Goal: Transaction & Acquisition: Purchase product/service

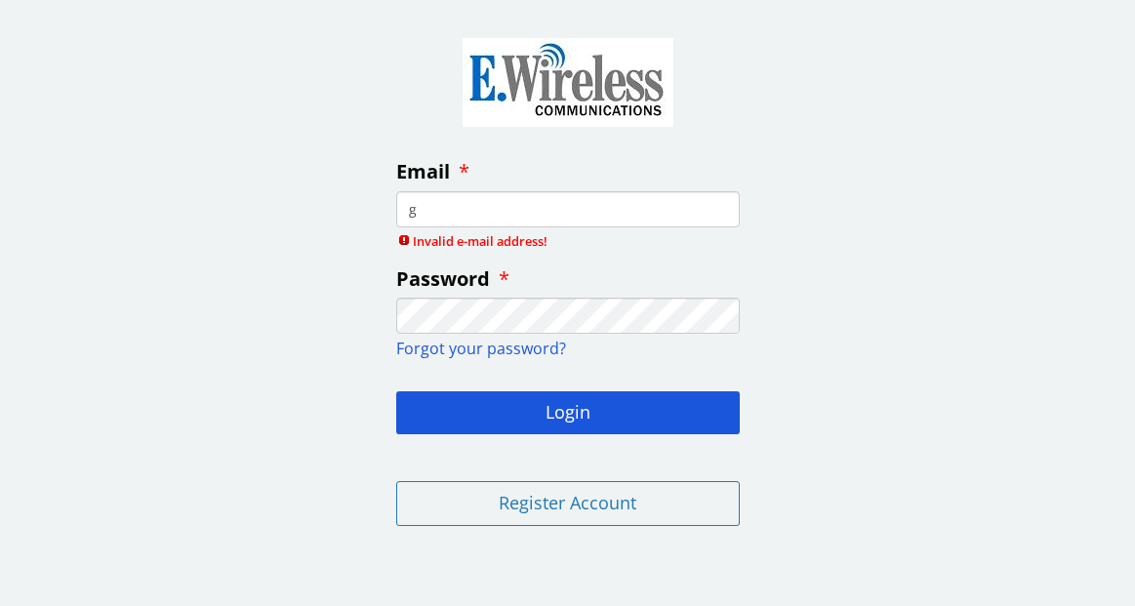
type input "[EMAIL_ADDRESS][DOMAIN_NAME]"
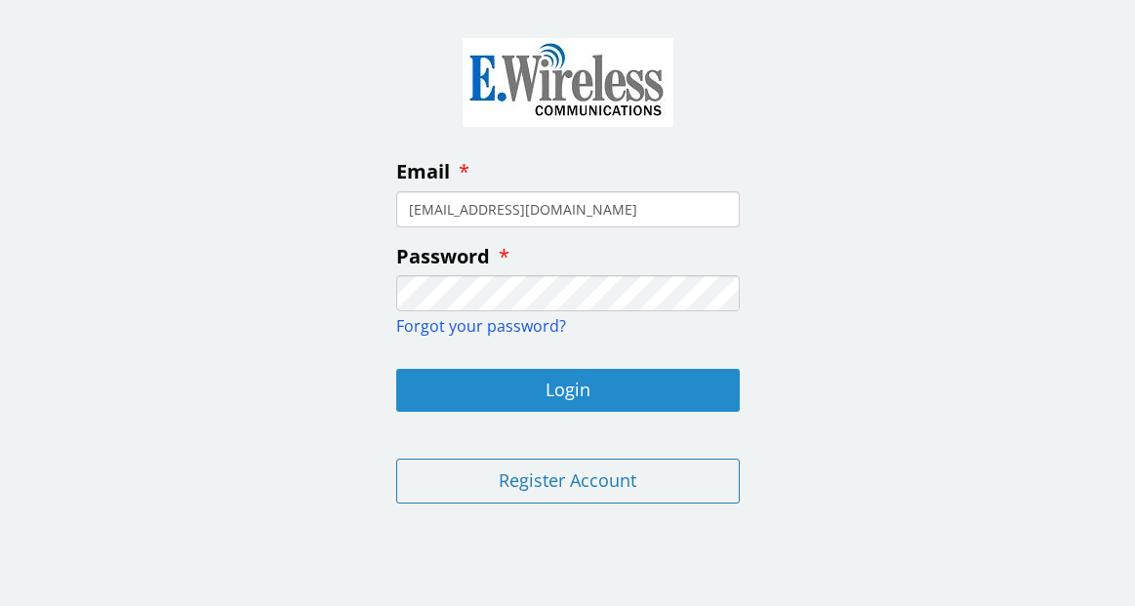
click at [569, 396] on button "Login" at bounding box center [568, 390] width 344 height 43
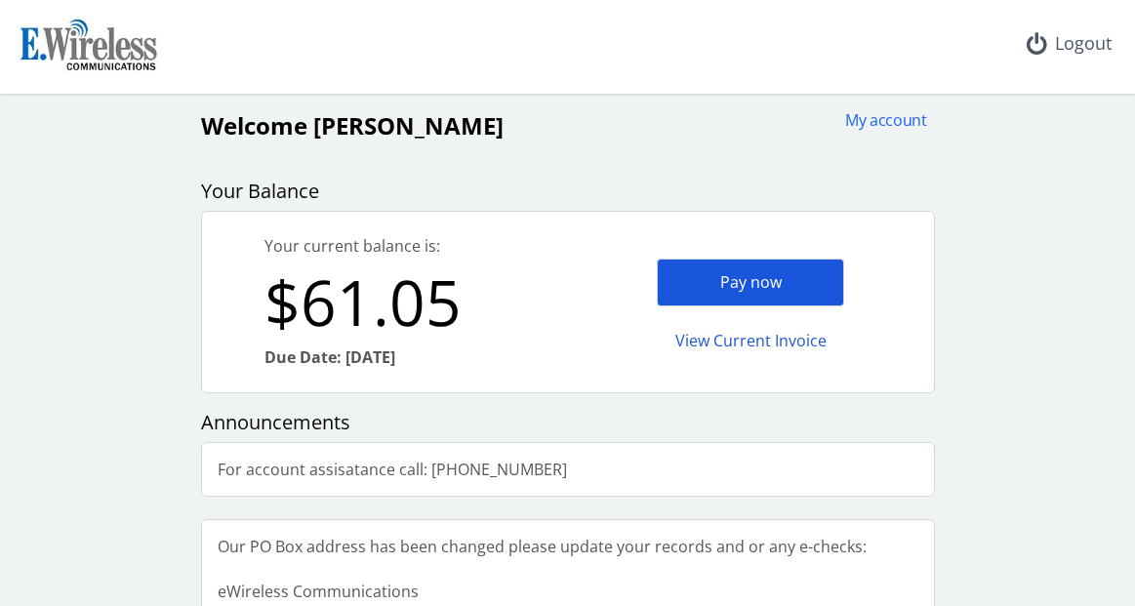
click at [729, 284] on div "Pay now" at bounding box center [750, 283] width 187 height 48
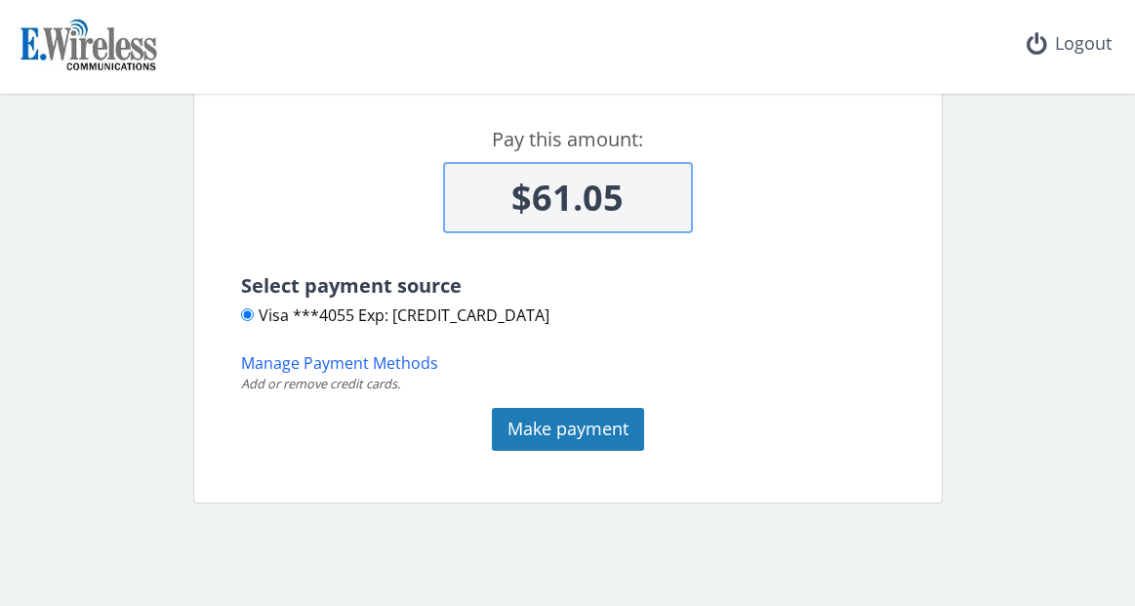
scroll to position [196, 0]
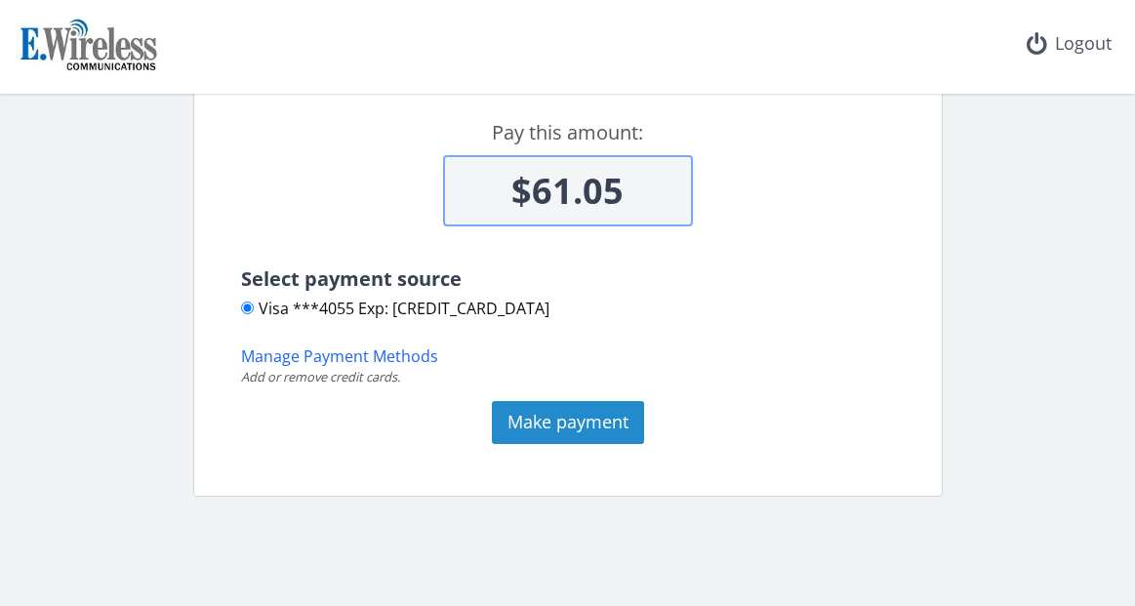
click at [550, 427] on button "Make payment" at bounding box center [568, 422] width 152 height 43
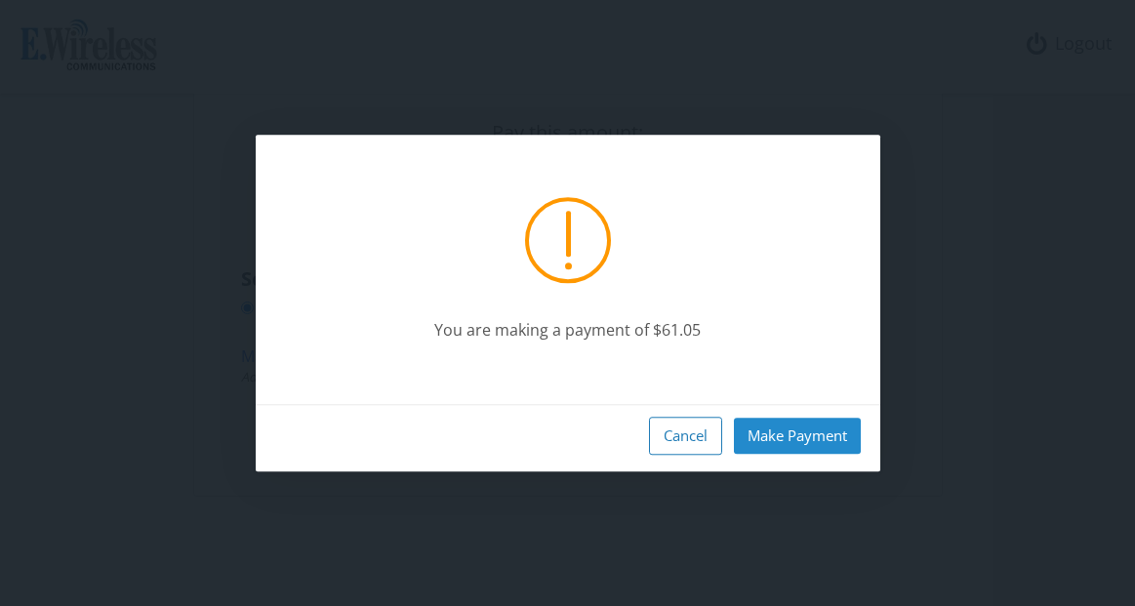
click at [795, 440] on button "Make Payment" at bounding box center [797, 436] width 127 height 36
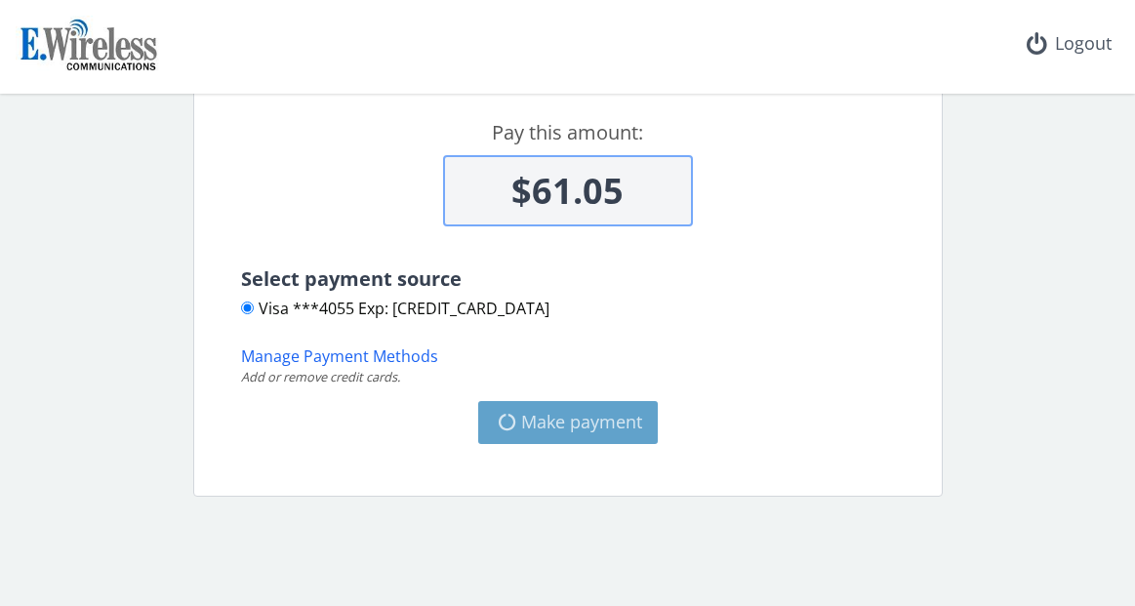
type input "$0"
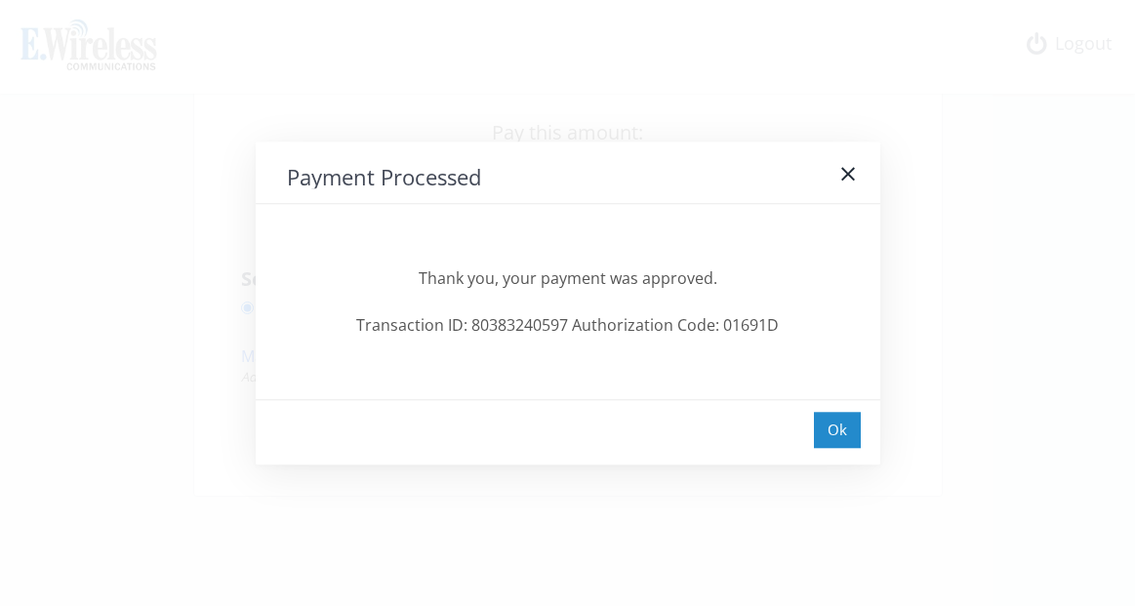
click at [852, 432] on div "Ok" at bounding box center [837, 430] width 47 height 36
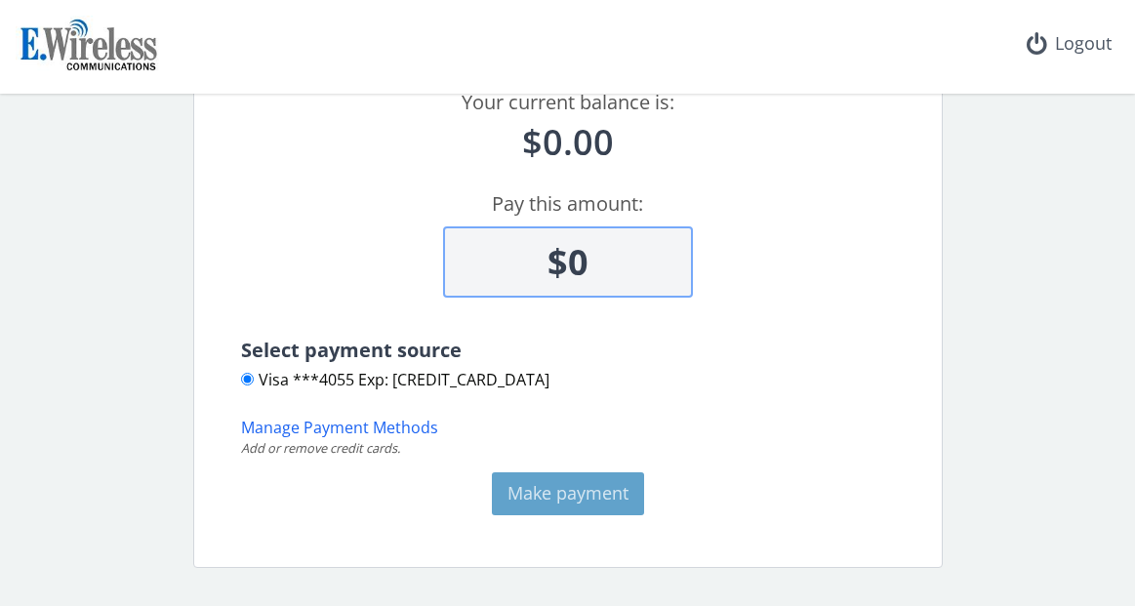
scroll to position [102, 0]
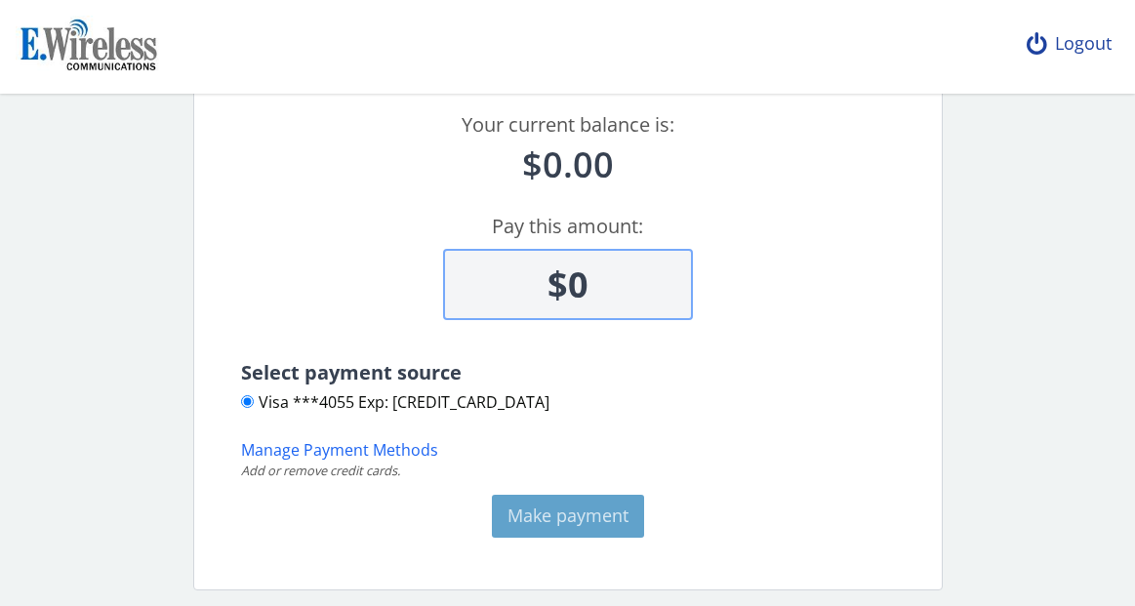
click at [1073, 44] on div "Logout" at bounding box center [1069, 44] width 116 height 88
